Goal: Information Seeking & Learning: Learn about a topic

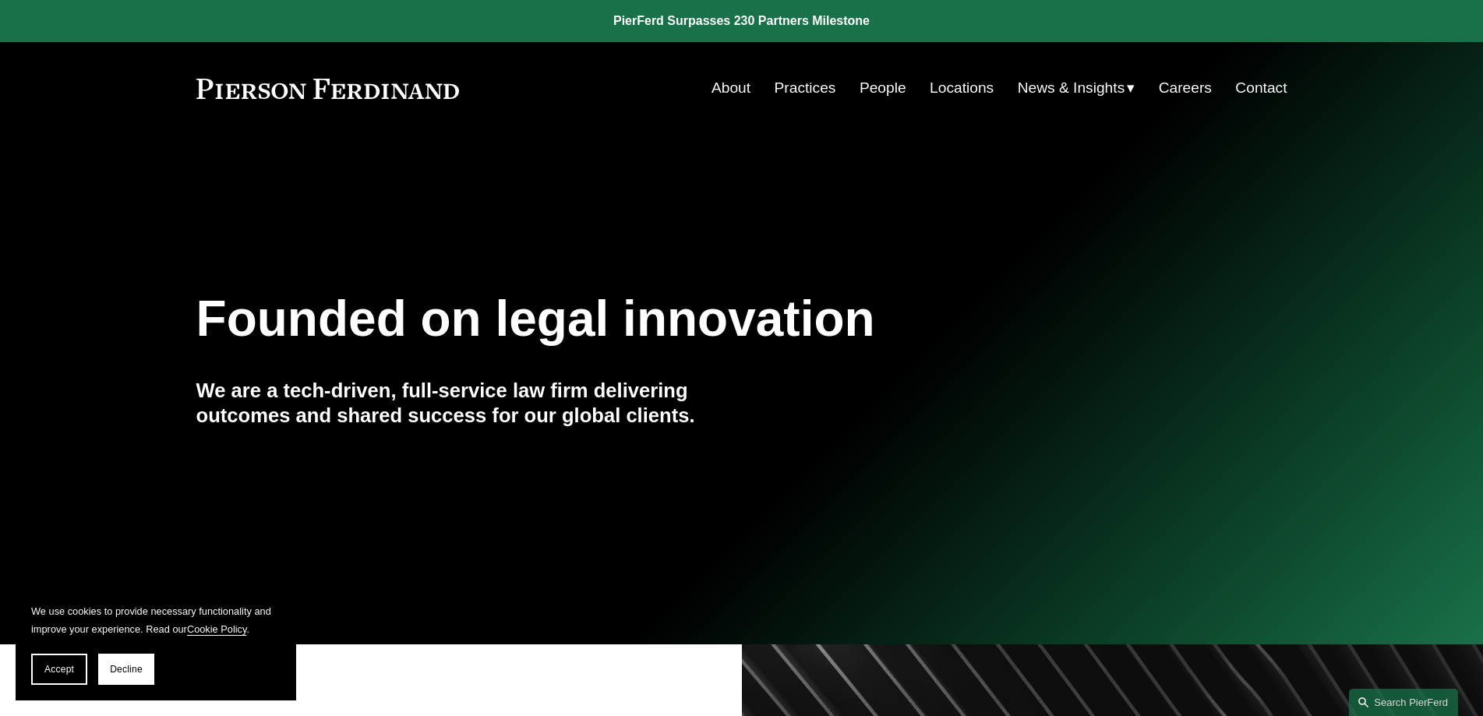
click at [760, 87] on link "People" at bounding box center [883, 88] width 47 height 30
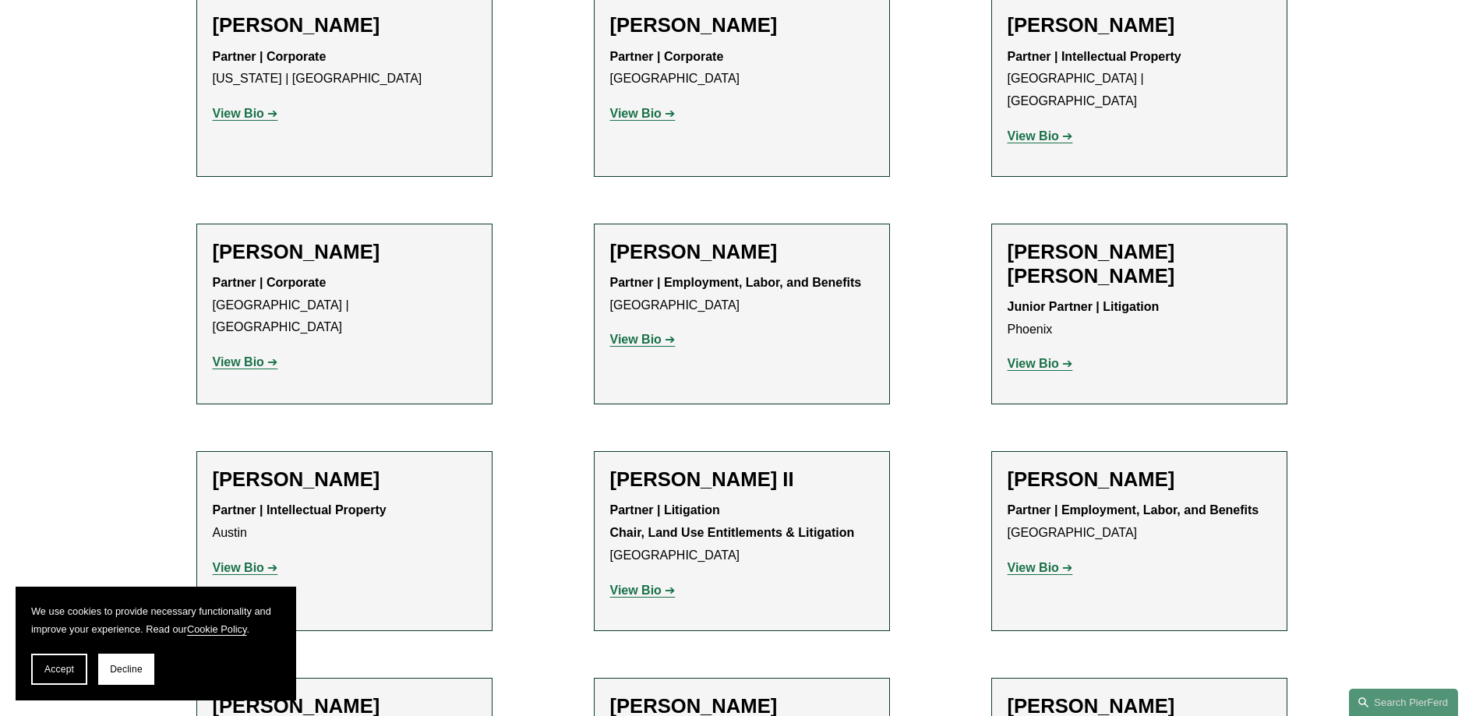
scroll to position [1325, 0]
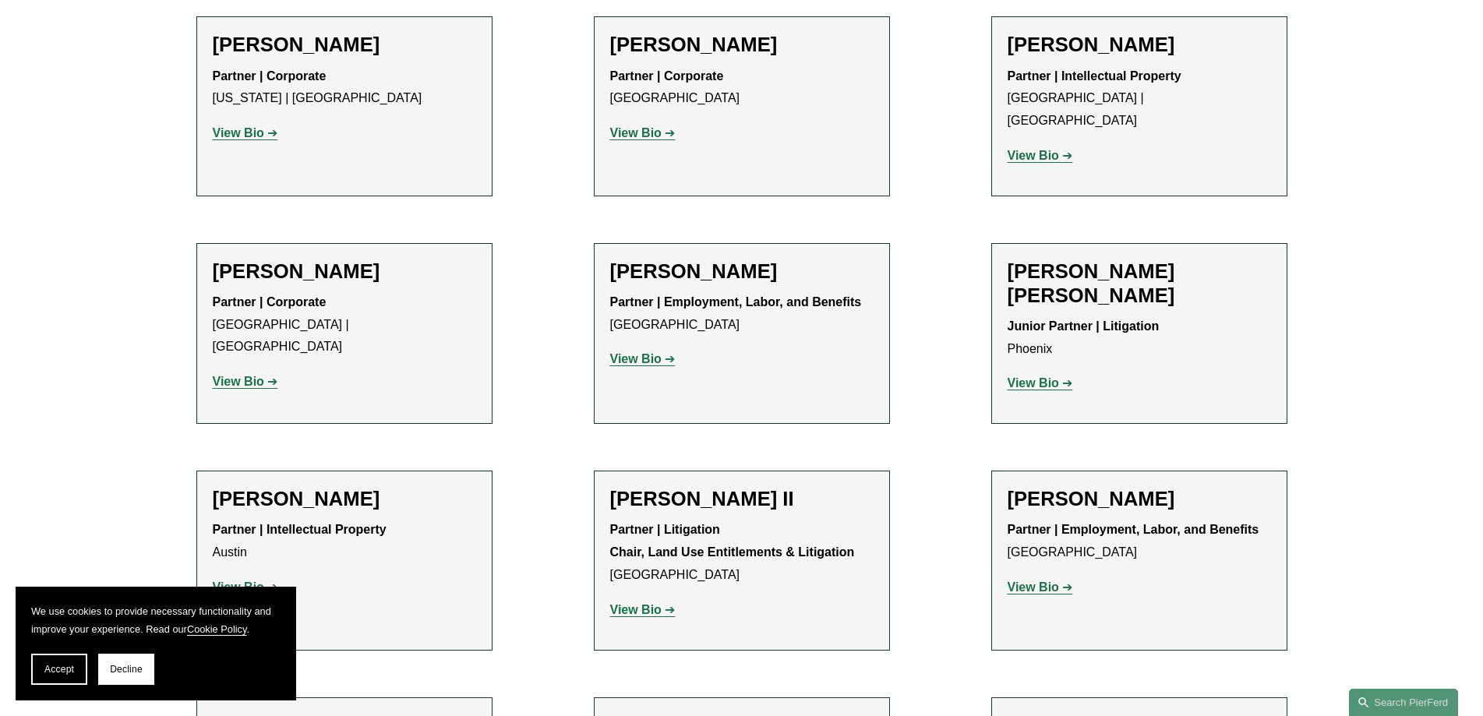
click at [243, 375] on strong "View Bio" at bounding box center [238, 381] width 51 height 13
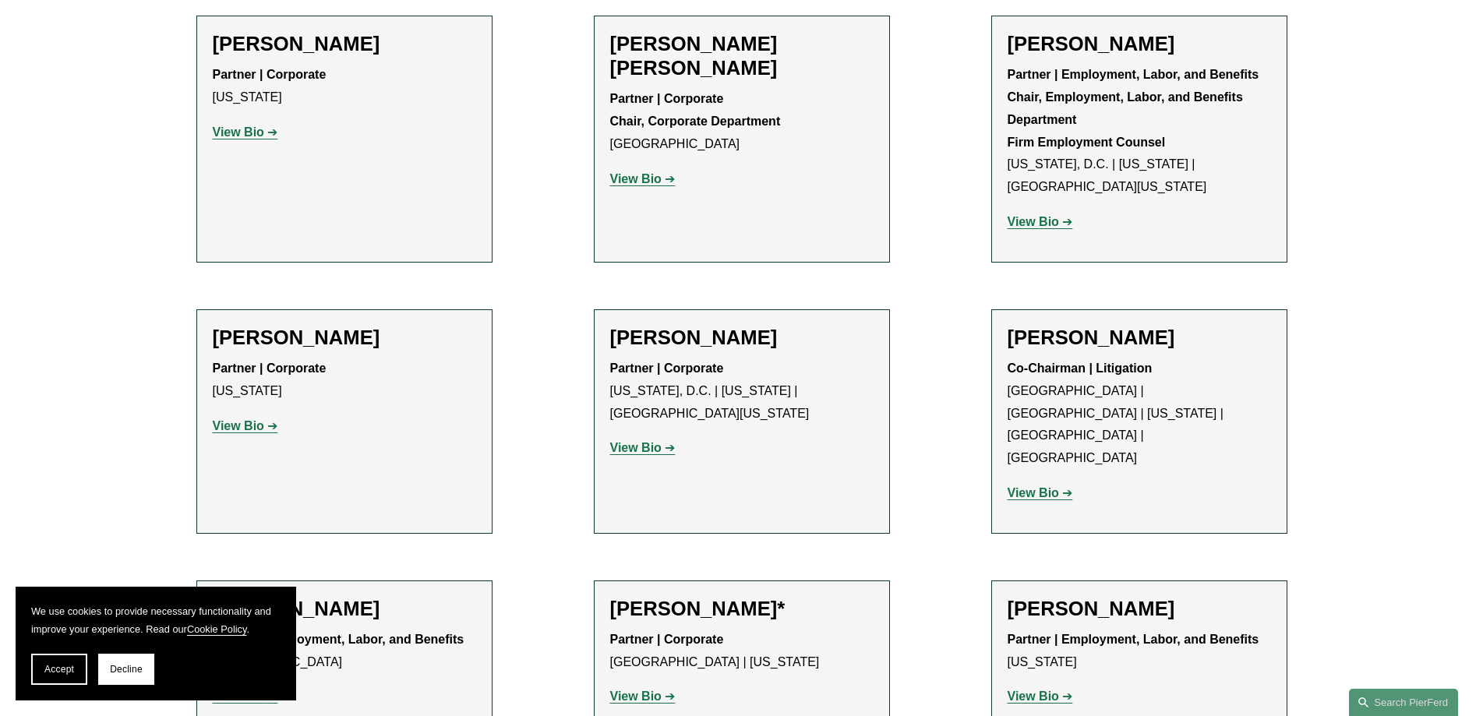
scroll to position [5962, 0]
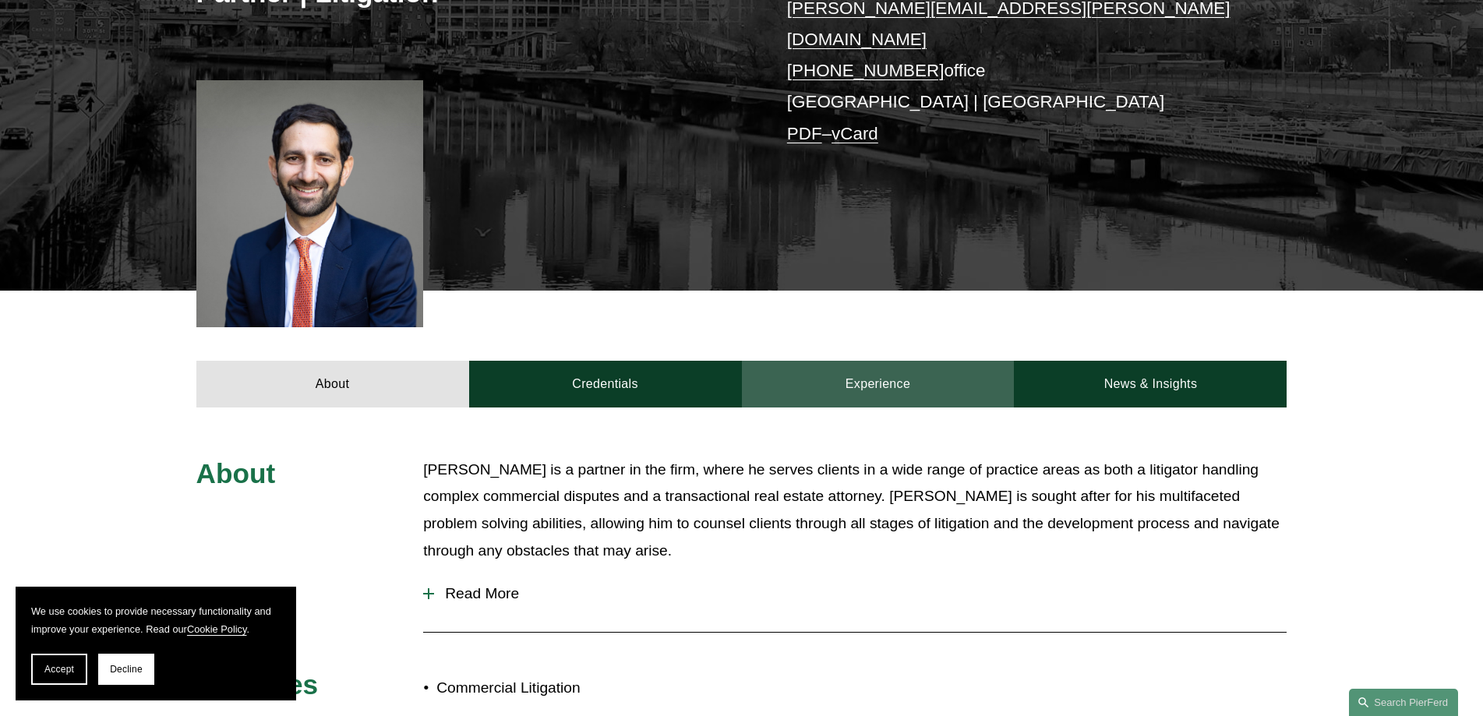
scroll to position [370, 0]
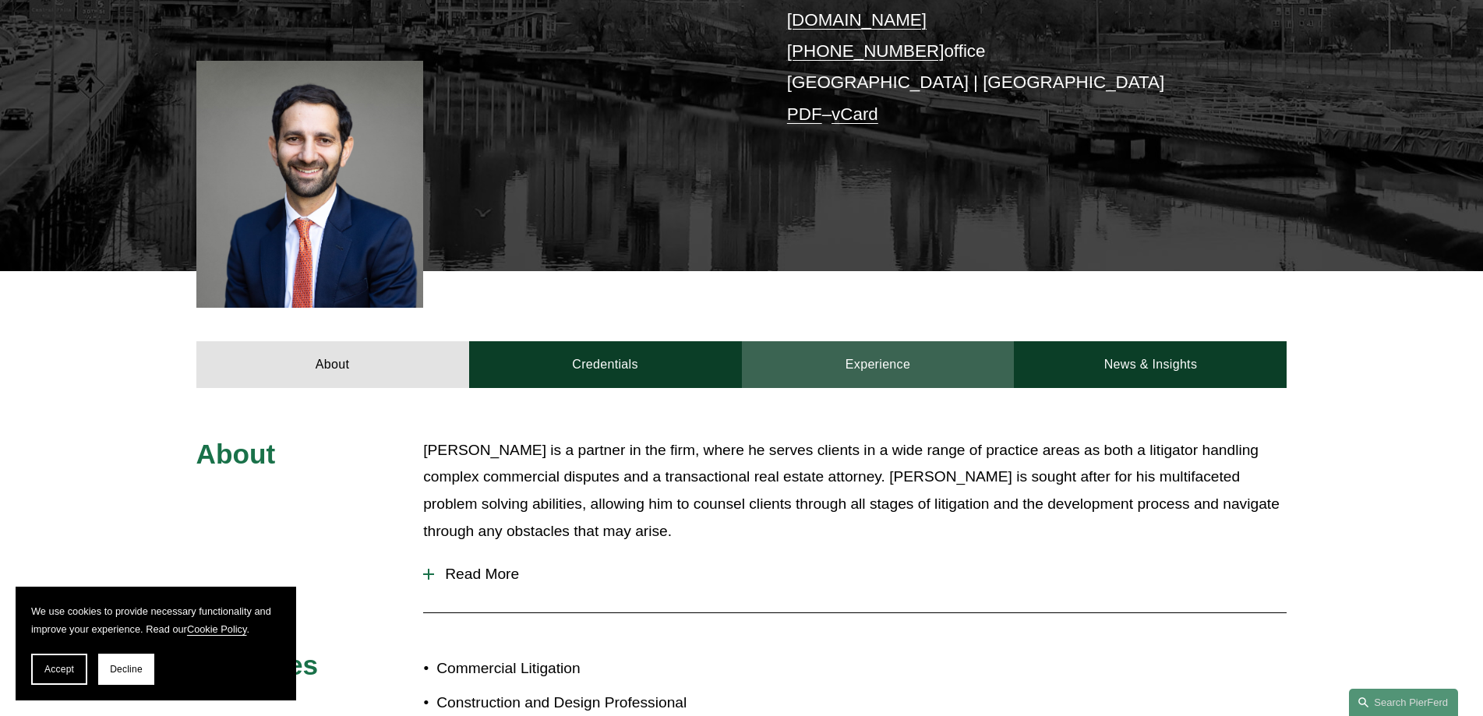
click at [891, 373] on article "Eric B. Freedman Partner | Litigation eric.freedman@pierferd.com +1.215.352.356…" at bounding box center [741, 245] width 1483 height 1231
click at [860, 341] on link "Experience" at bounding box center [878, 364] width 273 height 47
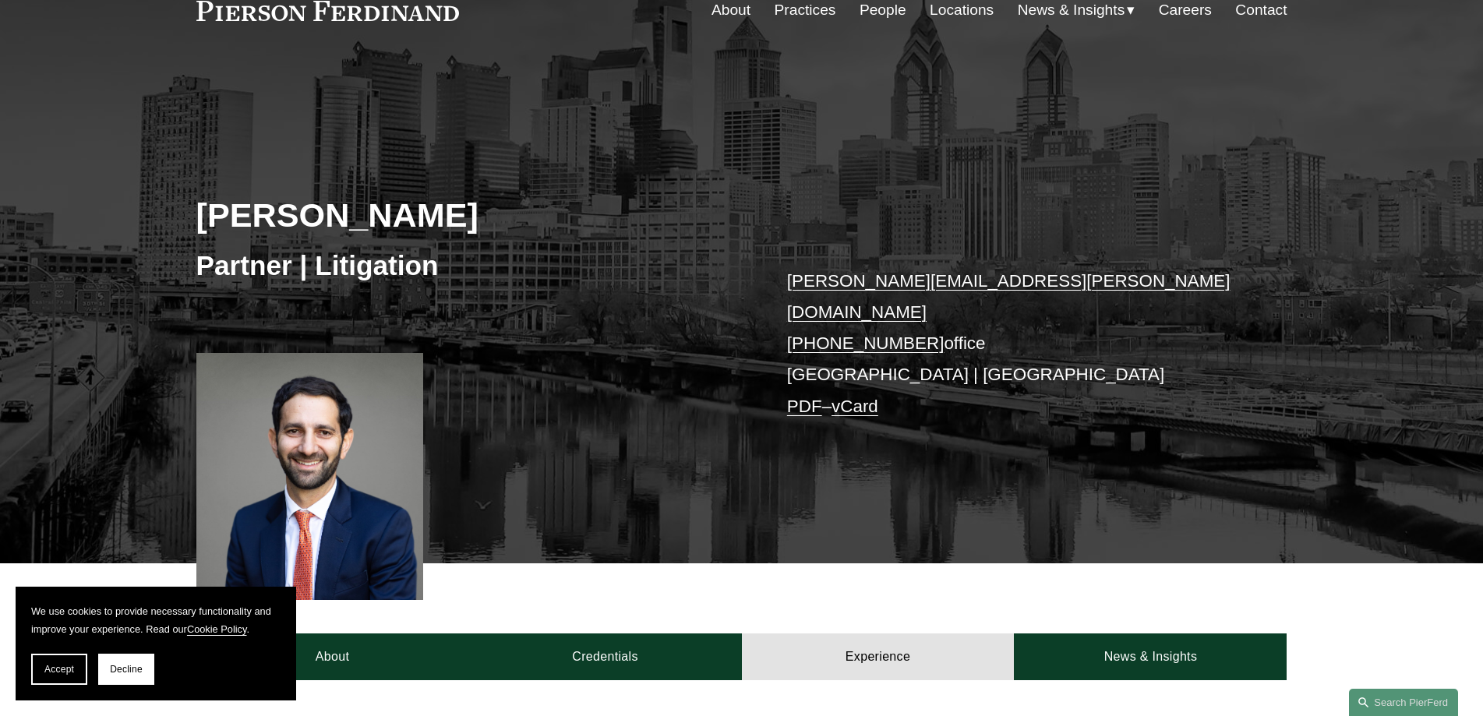
scroll to position [0, 0]
